Goal: Check status: Check status

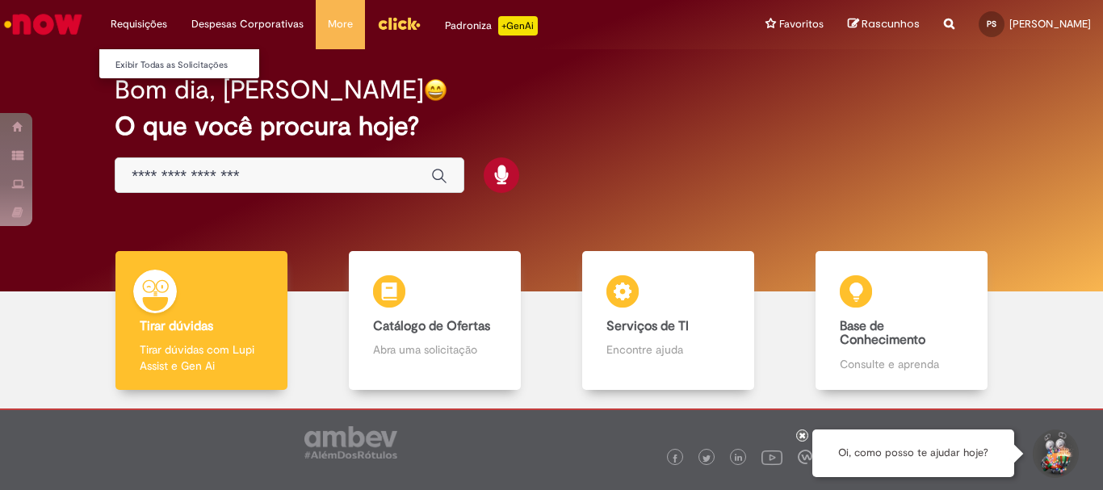
click at [140, 55] on li "Exibir Todas as Solicitações" at bounding box center [188, 63] width 178 height 21
click at [138, 62] on link "Exibir Todas as Solicitações" at bounding box center [188, 66] width 178 height 18
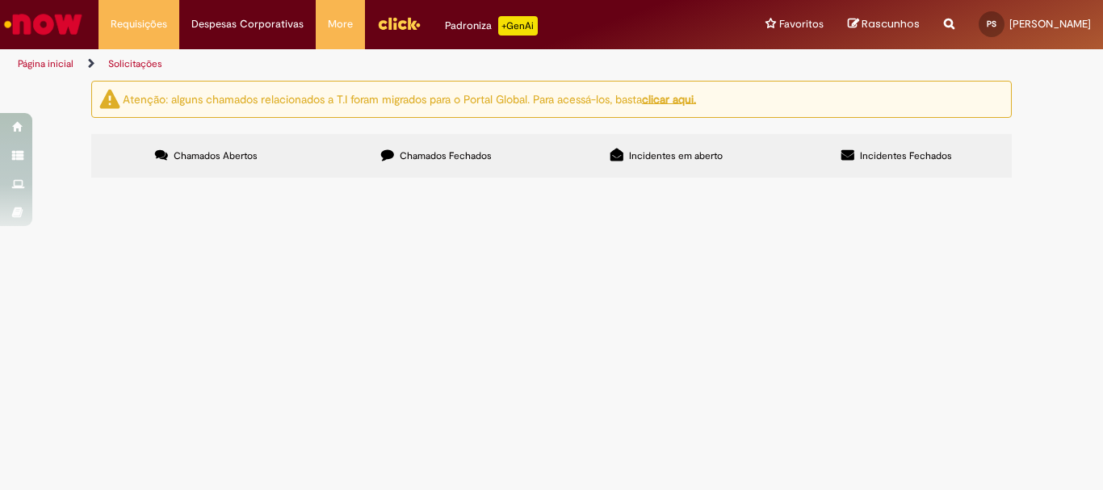
click at [445, 164] on label "Chamados Fechados" at bounding box center [436, 156] width 230 height 44
click at [0, 0] on span "Olá, segue chamado para solicitação para o sistema FPW folha. Espelhar o operad…" at bounding box center [0, 0] width 0 height 0
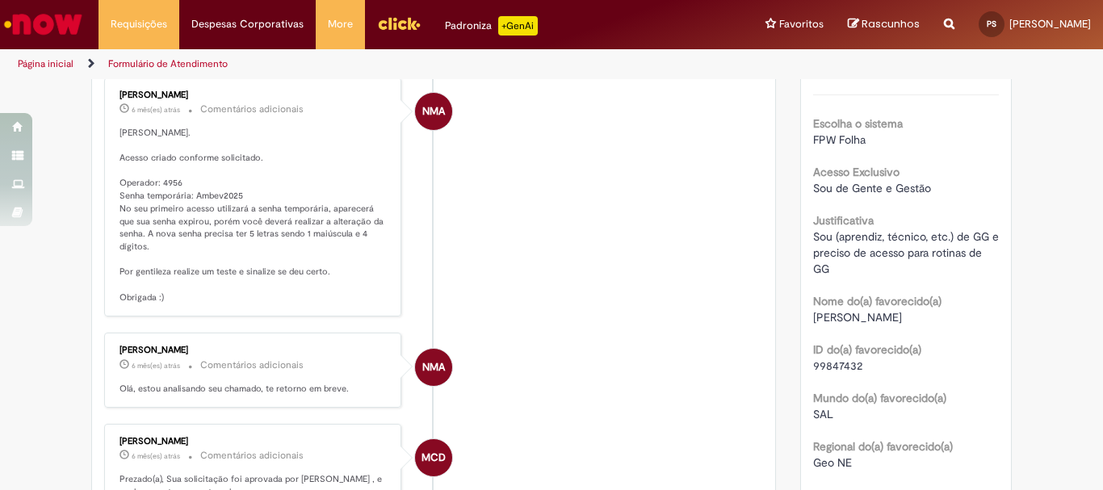
scroll to position [174, 0]
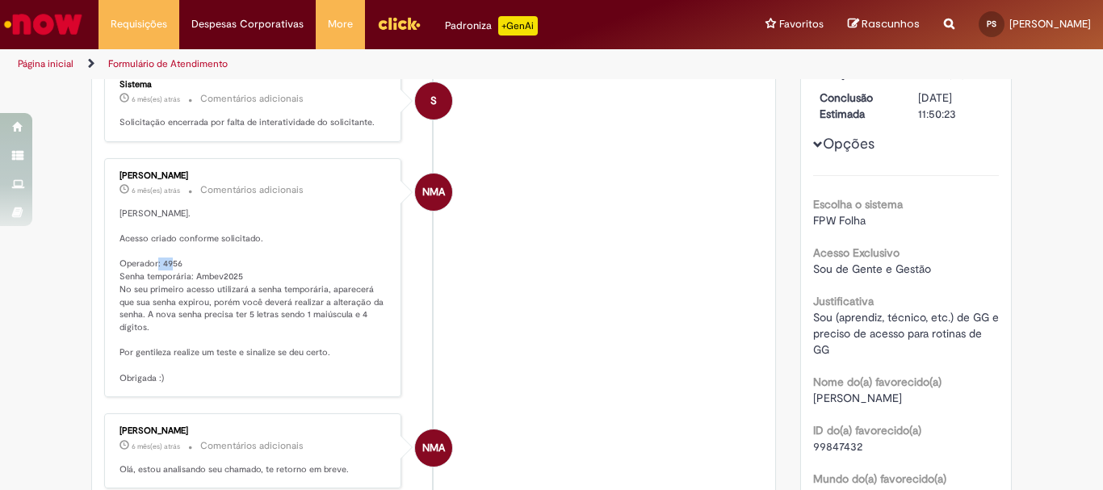
drag, startPoint x: 157, startPoint y: 260, endPoint x: 177, endPoint y: 263, distance: 20.4
click at [177, 263] on p "[PERSON_NAME]. Acesso criado conforme solicitado. Operador: 4956 Senha temporár…" at bounding box center [253, 296] width 269 height 178
copy p "4956"
click at [555, 311] on li "NMA [PERSON_NAME] 6 mês(es) atrás 6 meses atrás Comentários adicionais [PERSON_…" at bounding box center [433, 278] width 659 height 240
